Goal: Task Accomplishment & Management: Complete application form

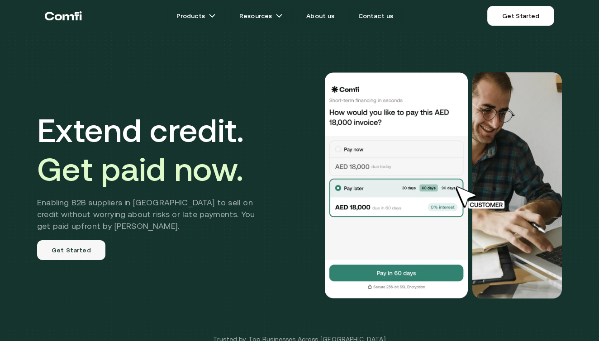
click at [79, 251] on link "Get Started" at bounding box center [71, 250] width 68 height 20
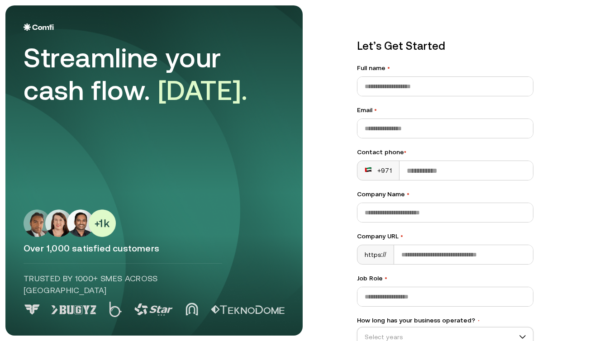
click at [580, 249] on div "Let’s Get Started Full name • Email • Contact phone • +971 Company Name • Compa…" at bounding box center [466, 170] width 255 height 331
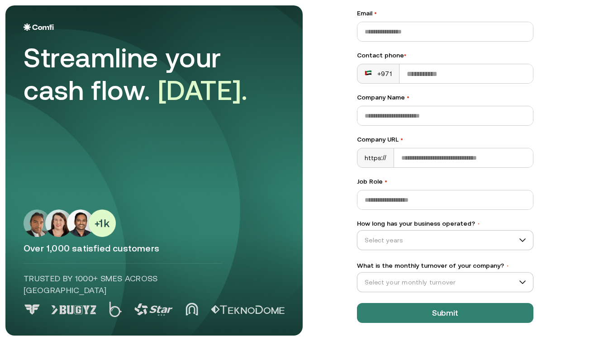
scroll to position [97, 0]
